Goal: Find specific page/section: Find specific page/section

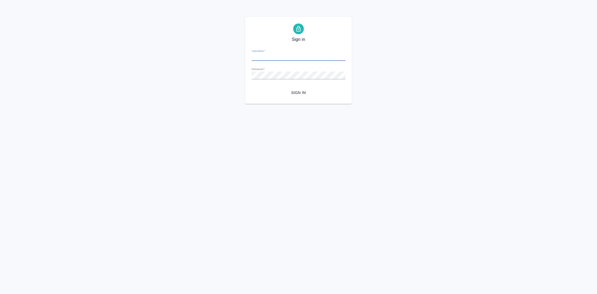
type input "y.gostev@awatera.com"
click at [291, 100] on div "Sign in Username   * y.gostev@awatera.com Password   * urlPath   * / Sign in" at bounding box center [298, 60] width 107 height 87
click at [297, 94] on span "Sign in" at bounding box center [298, 92] width 85 height 7
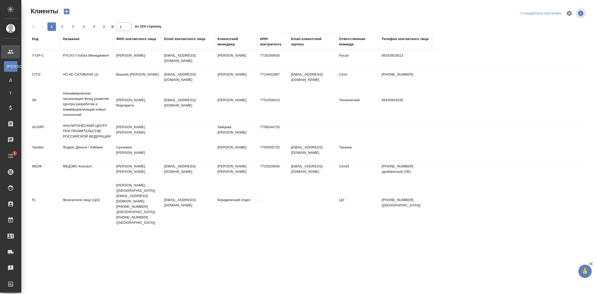
select select "RU"
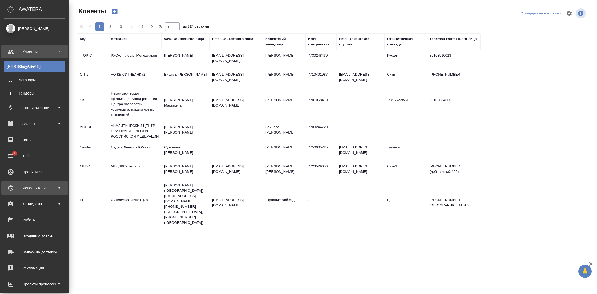
click at [44, 185] on div "Исполнители" at bounding box center [34, 188] width 61 height 8
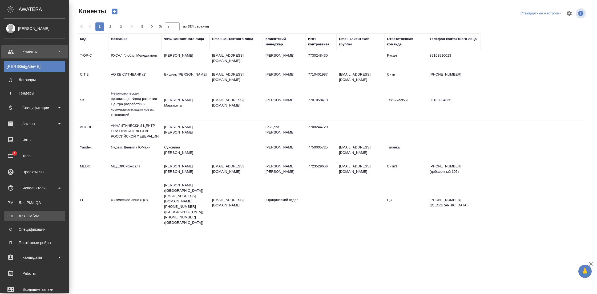
click at [40, 215] on div "Для CM/VM" at bounding box center [35, 215] width 56 height 5
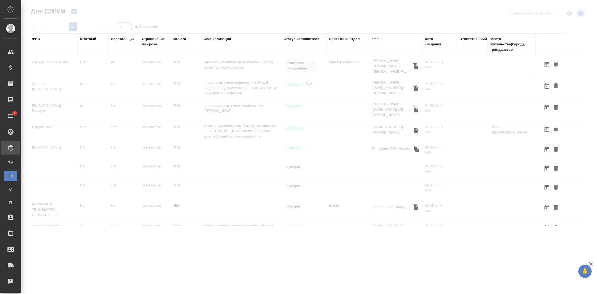
click at [40, 40] on div "ФИО" at bounding box center [53, 38] width 43 height 5
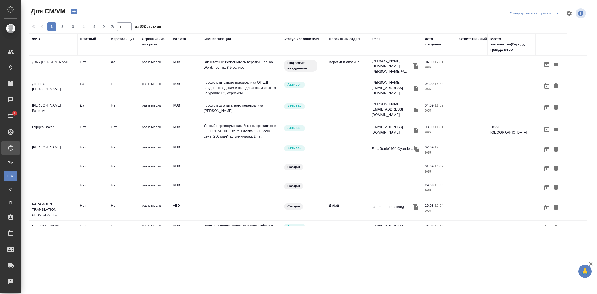
click at [39, 38] on div "ФИО" at bounding box center [36, 38] width 8 height 5
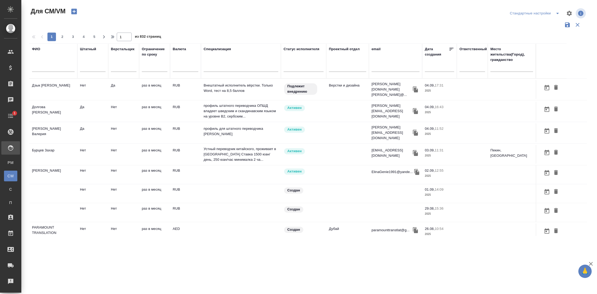
click at [47, 67] on input "text" at bounding box center [53, 68] width 43 height 7
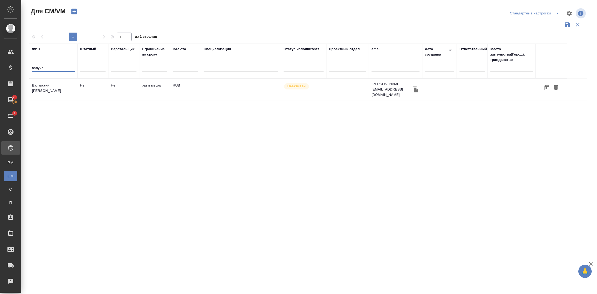
type input "валуйс"
